Goal: Obtain resource: Obtain resource

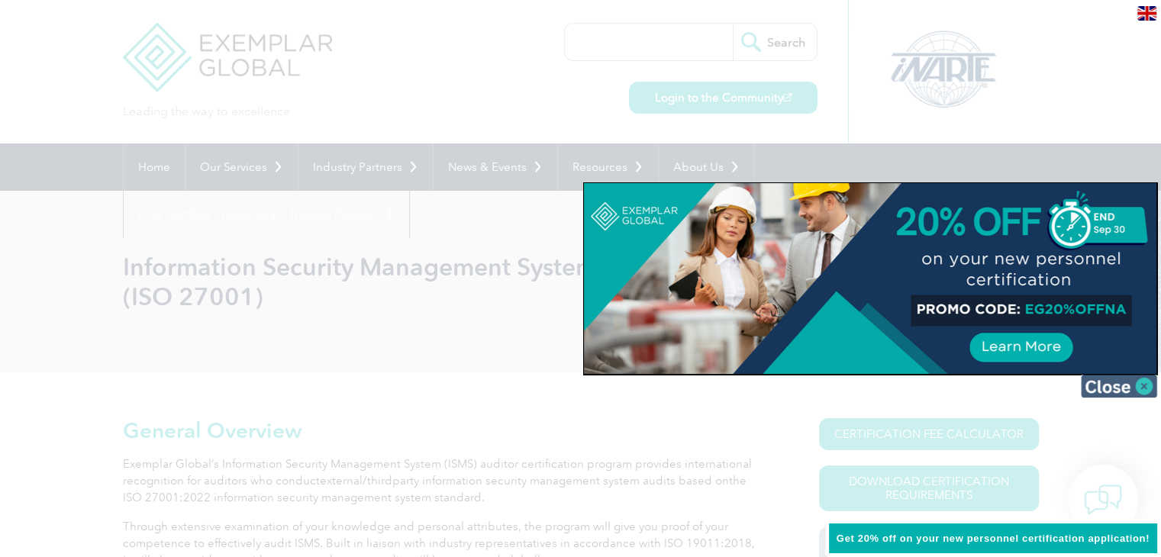
click at [1140, 382] on img at bounding box center [1119, 386] width 76 height 23
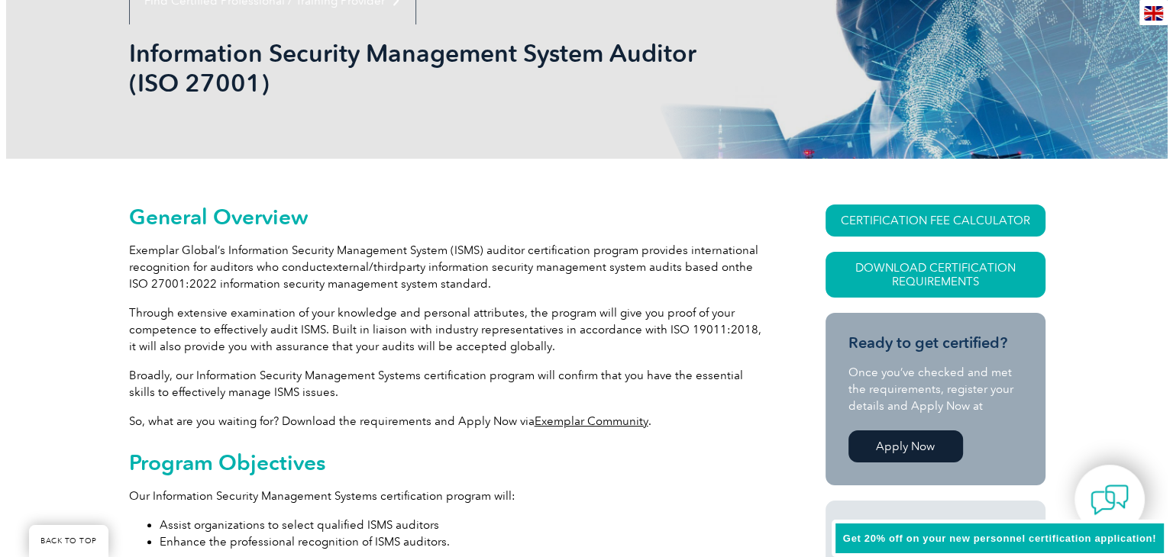
scroll to position [275, 0]
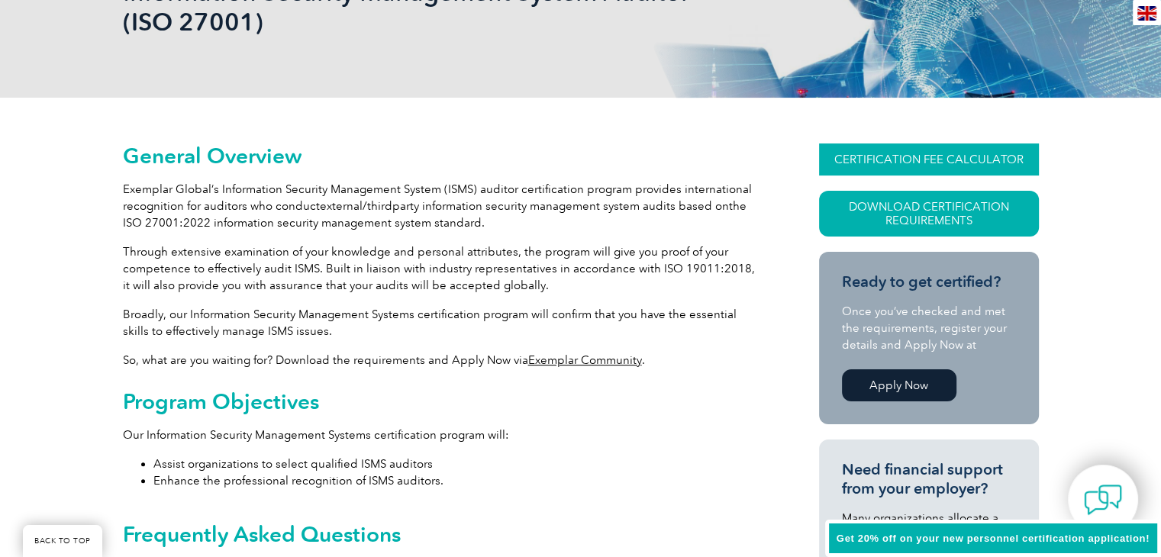
click at [980, 157] on link "CERTIFICATION FEE CALCULATOR" at bounding box center [929, 160] width 220 height 32
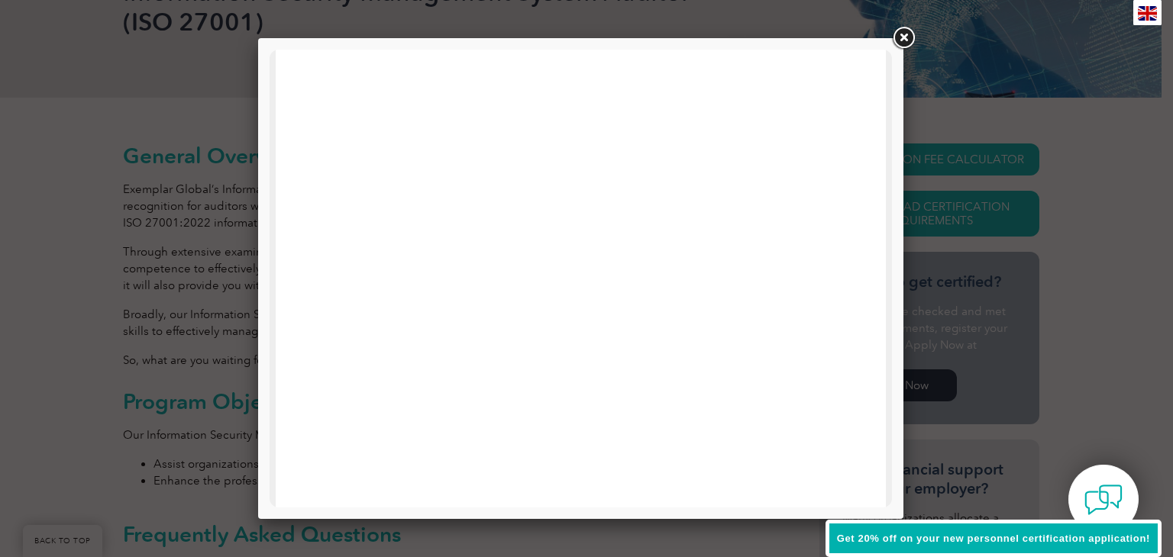
scroll to position [0, 0]
click at [899, 28] on link at bounding box center [902, 37] width 27 height 27
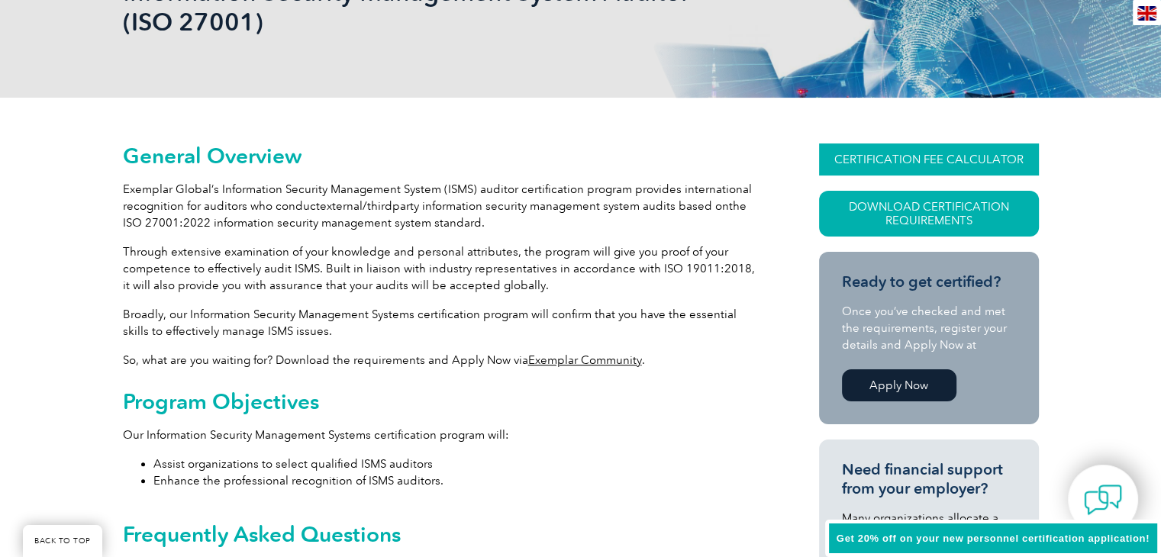
click at [933, 163] on link "CERTIFICATION FEE CALCULATOR" at bounding box center [929, 160] width 220 height 32
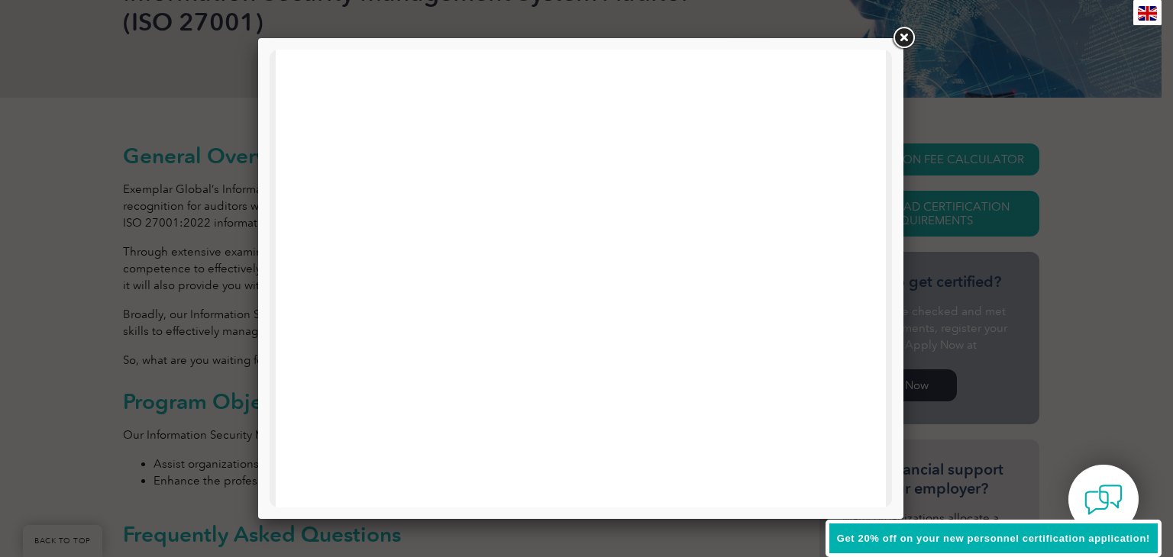
click at [902, 33] on link at bounding box center [902, 37] width 27 height 27
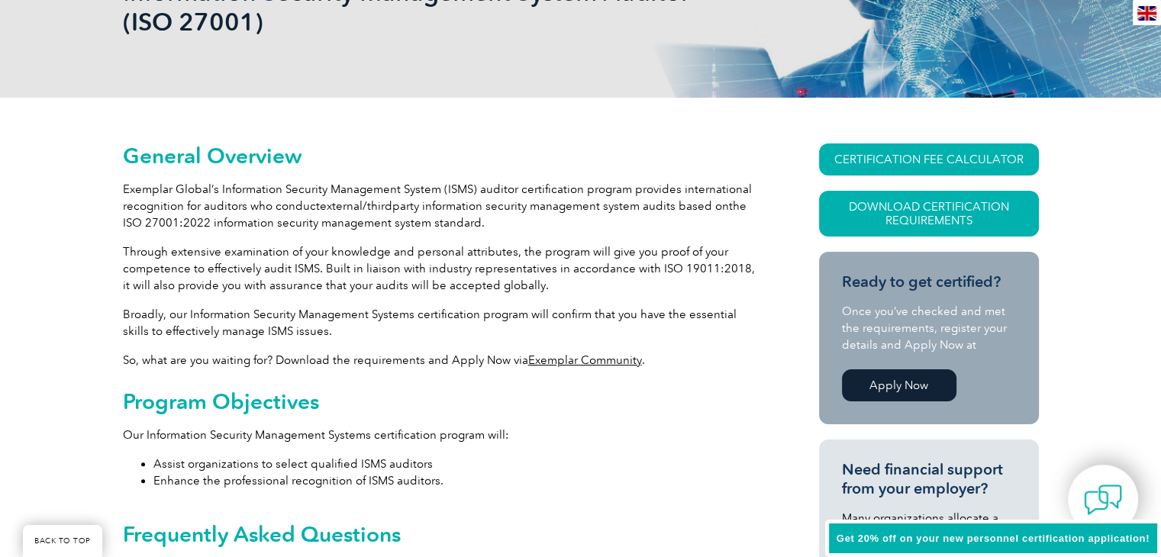
click at [760, 427] on p "Our Information Security Management Systems certification program will:" at bounding box center [443, 435] width 641 height 17
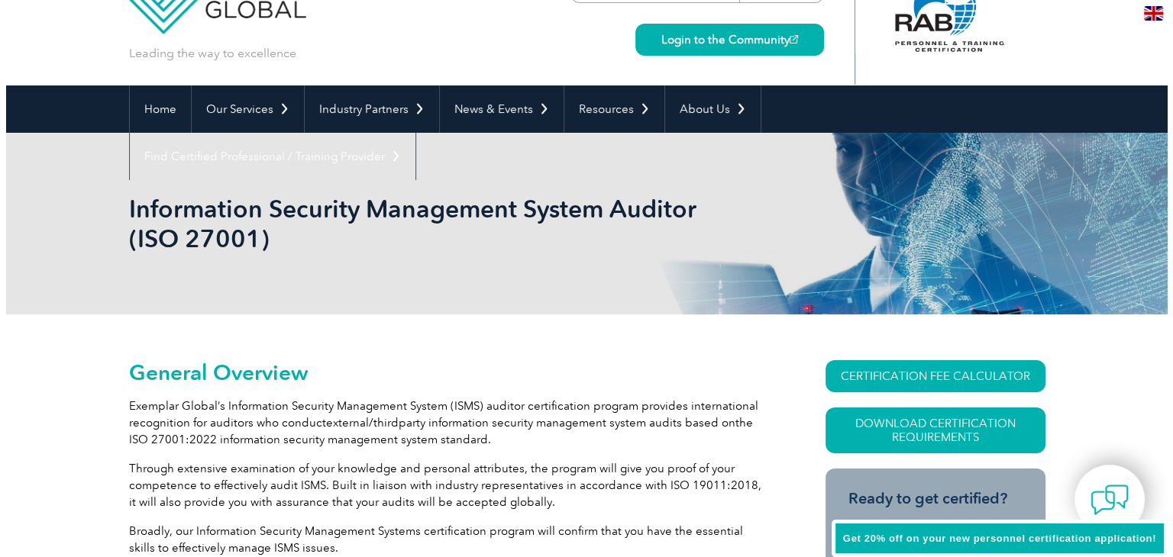
scroll to position [61, 0]
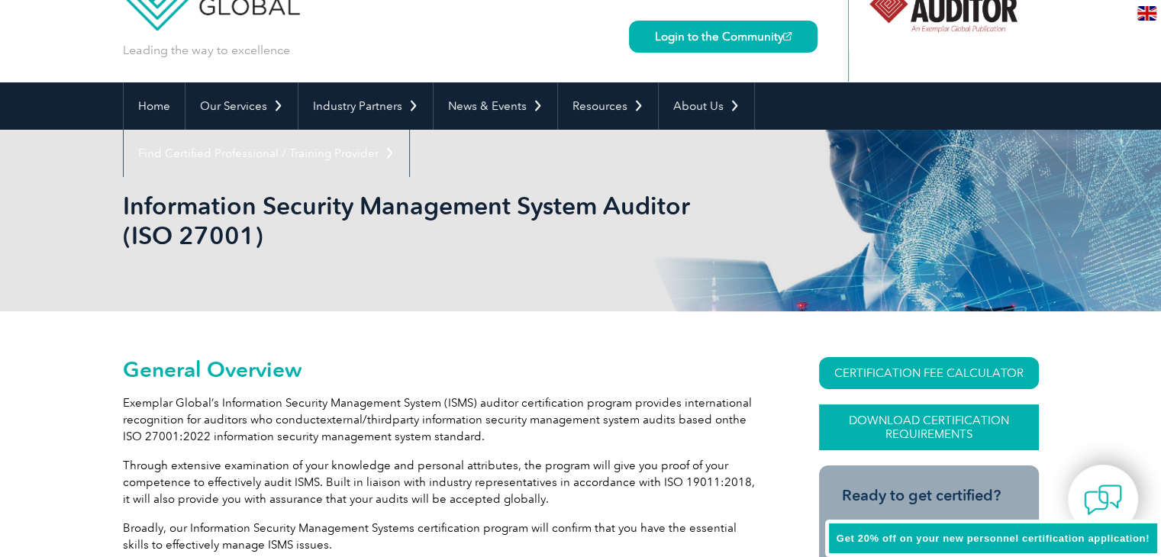
click at [988, 440] on link "Download Certification Requirements" at bounding box center [929, 428] width 220 height 46
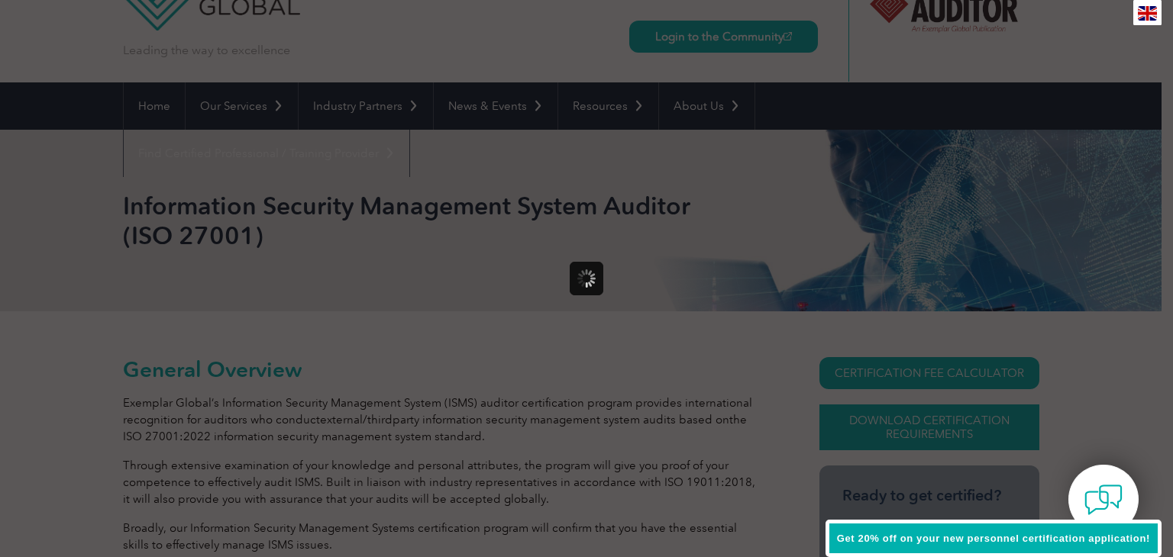
scroll to position [0, 0]
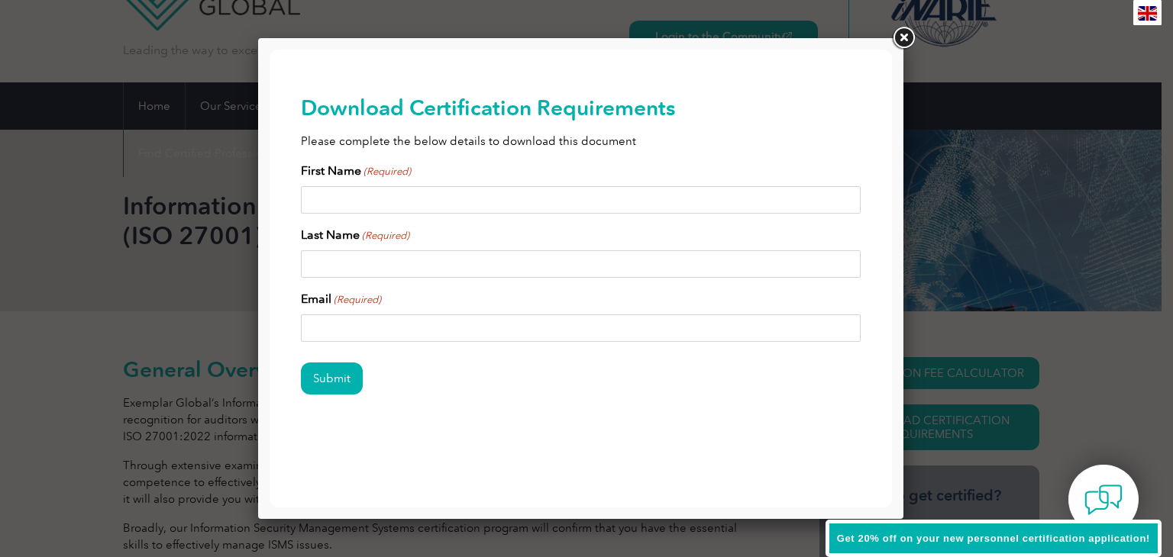
click at [586, 203] on input "First Name (Required)" at bounding box center [581, 199] width 560 height 27
type input "[PERSON_NAME]"
type input "P R"
click at [463, 320] on input "Email (Required)" at bounding box center [581, 328] width 560 height 27
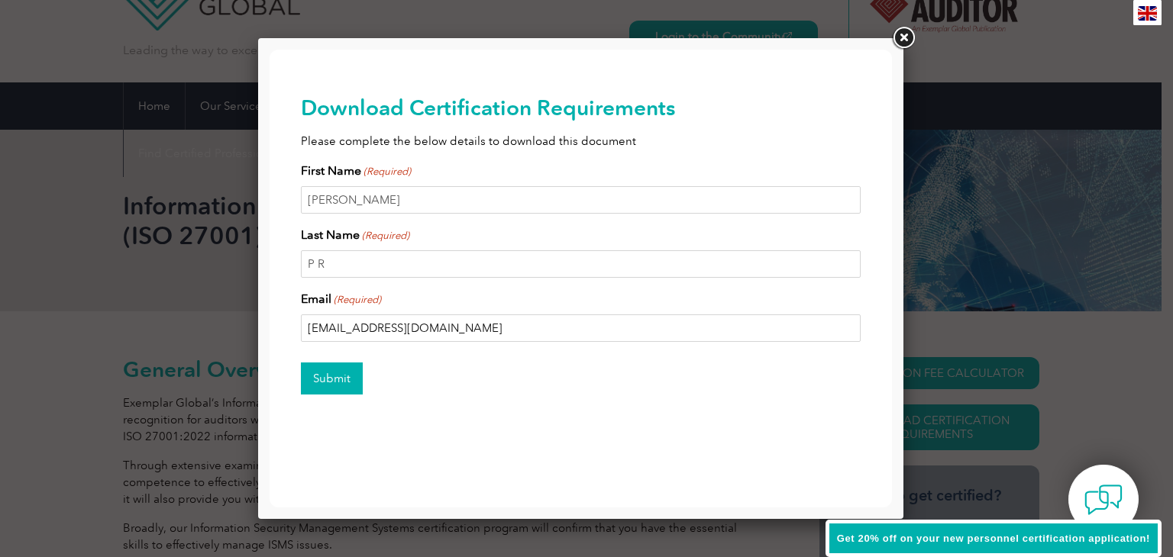
type input "[EMAIL_ADDRESS][DOMAIN_NAME]"
click at [342, 395] on input "Submit" at bounding box center [332, 379] width 62 height 32
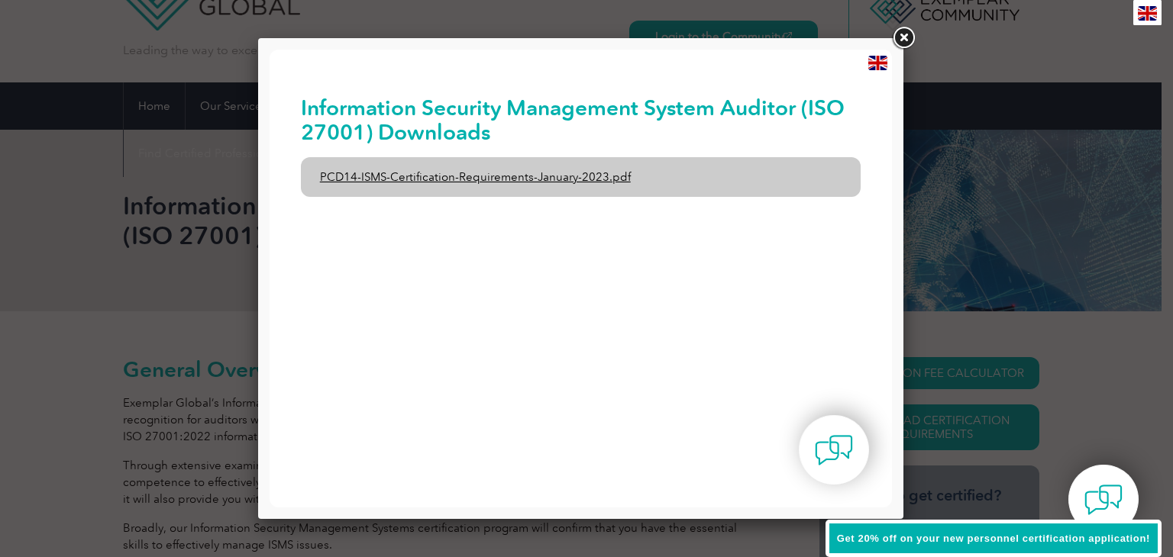
click at [537, 181] on link "PCD14-ISMS-Certification-Requirements-January-2023.pdf" at bounding box center [581, 177] width 560 height 40
